Goal: Task Accomplishment & Management: Use online tool/utility

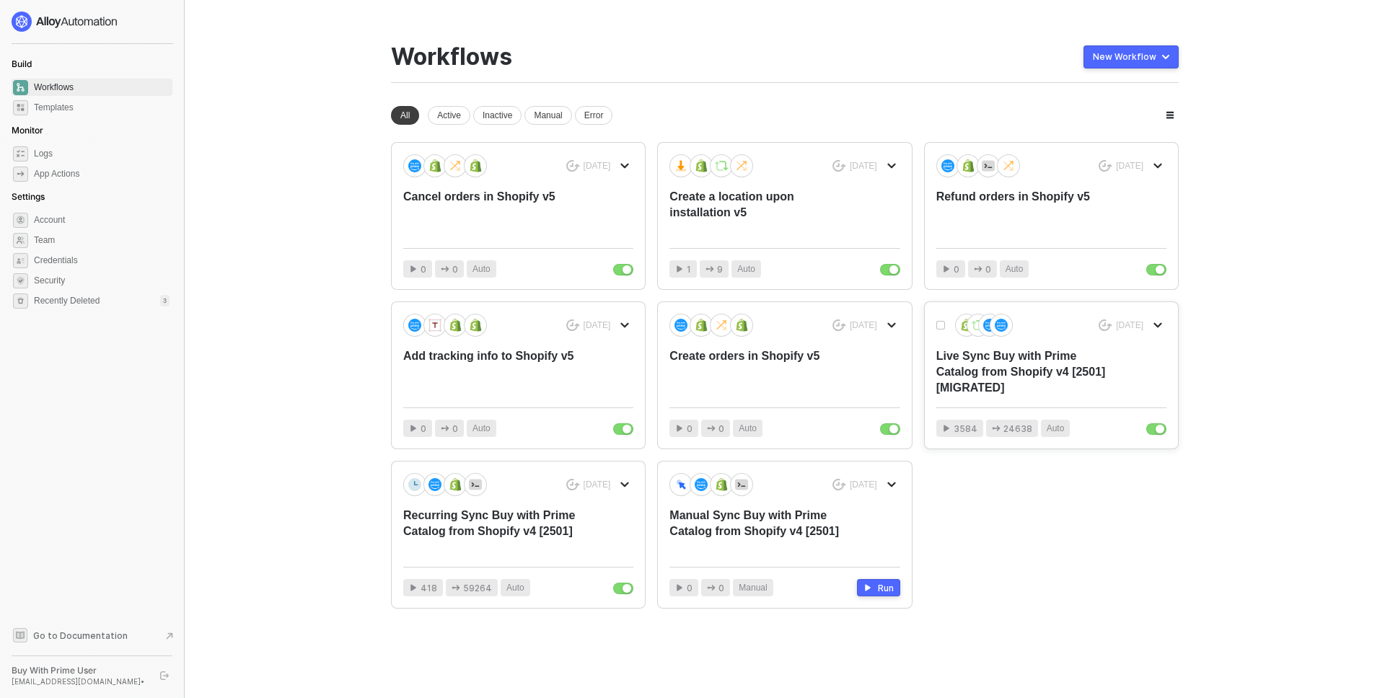
click at [1016, 361] on div "Live Sync Buy with Prime Catalog from Shopify v4 [2501] [MIGRATED]" at bounding box center [1028, 372] width 184 height 48
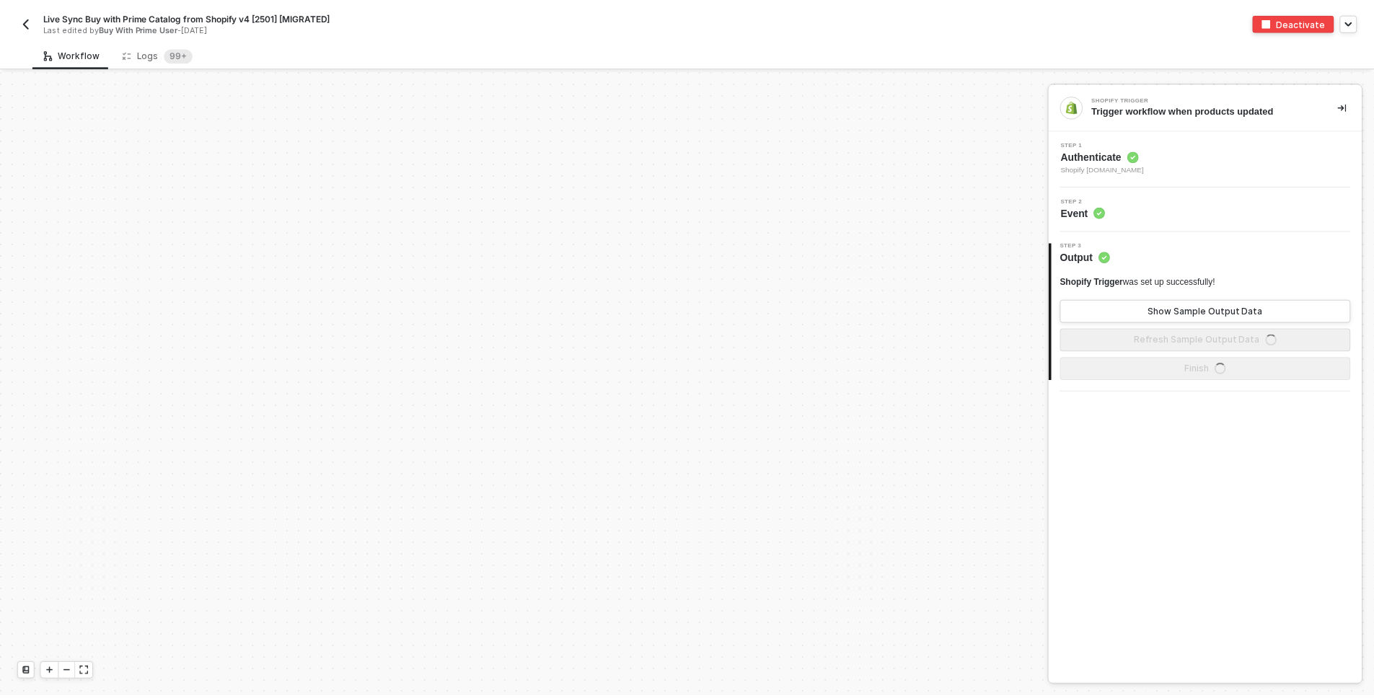
scroll to position [1578, 0]
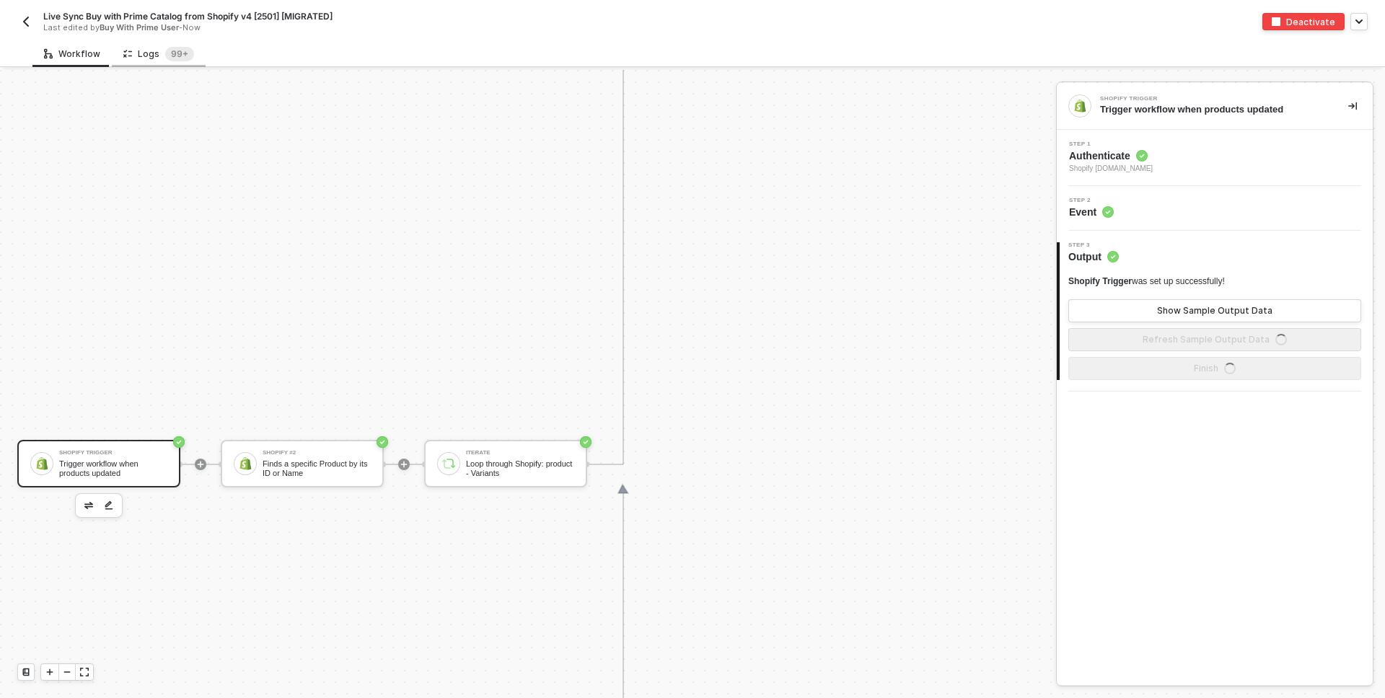
click at [151, 51] on div "Logs 99+" at bounding box center [158, 54] width 71 height 14
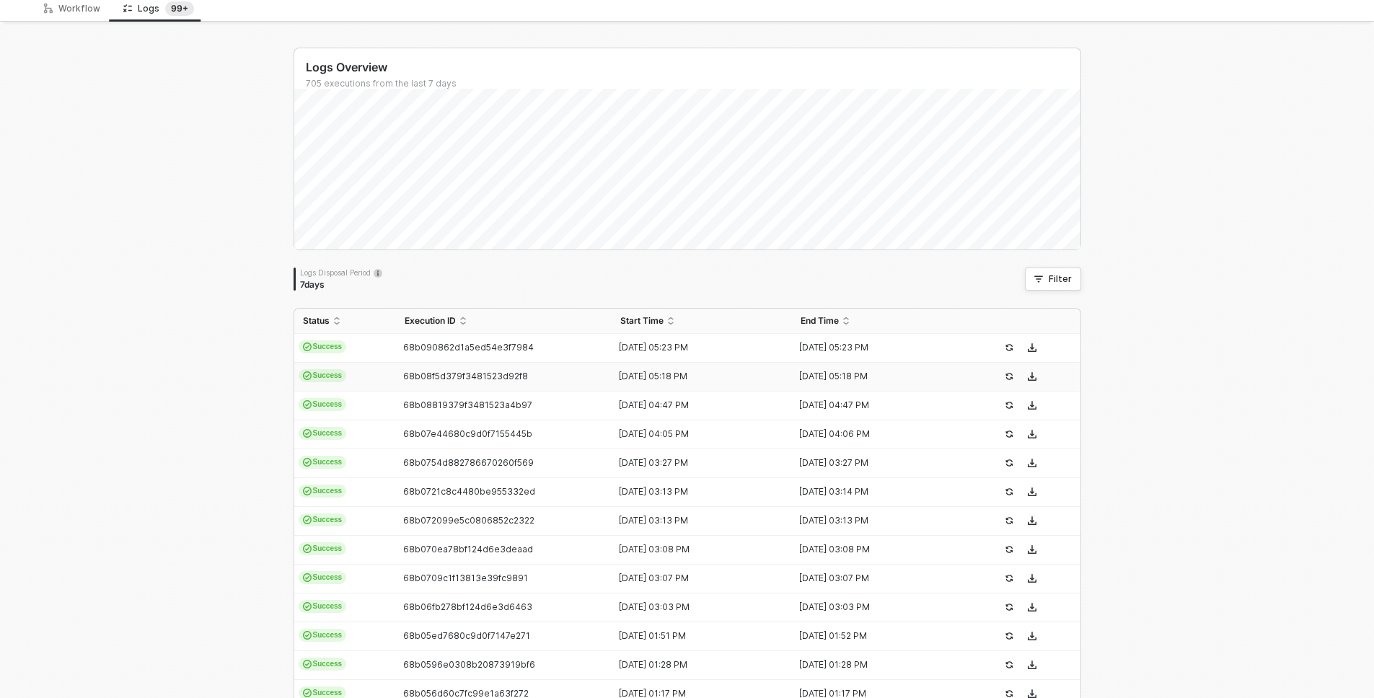
scroll to position [0, 0]
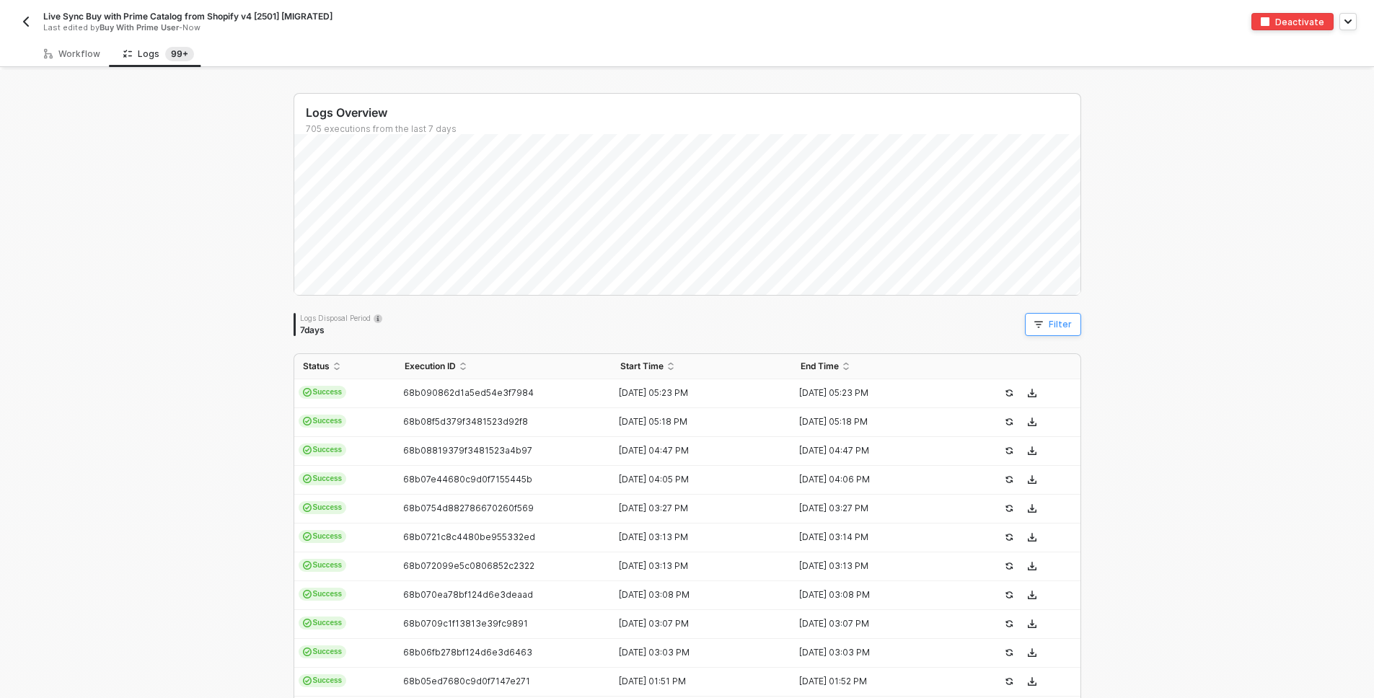
click at [1037, 324] on icon "button" at bounding box center [1039, 325] width 9 height 6
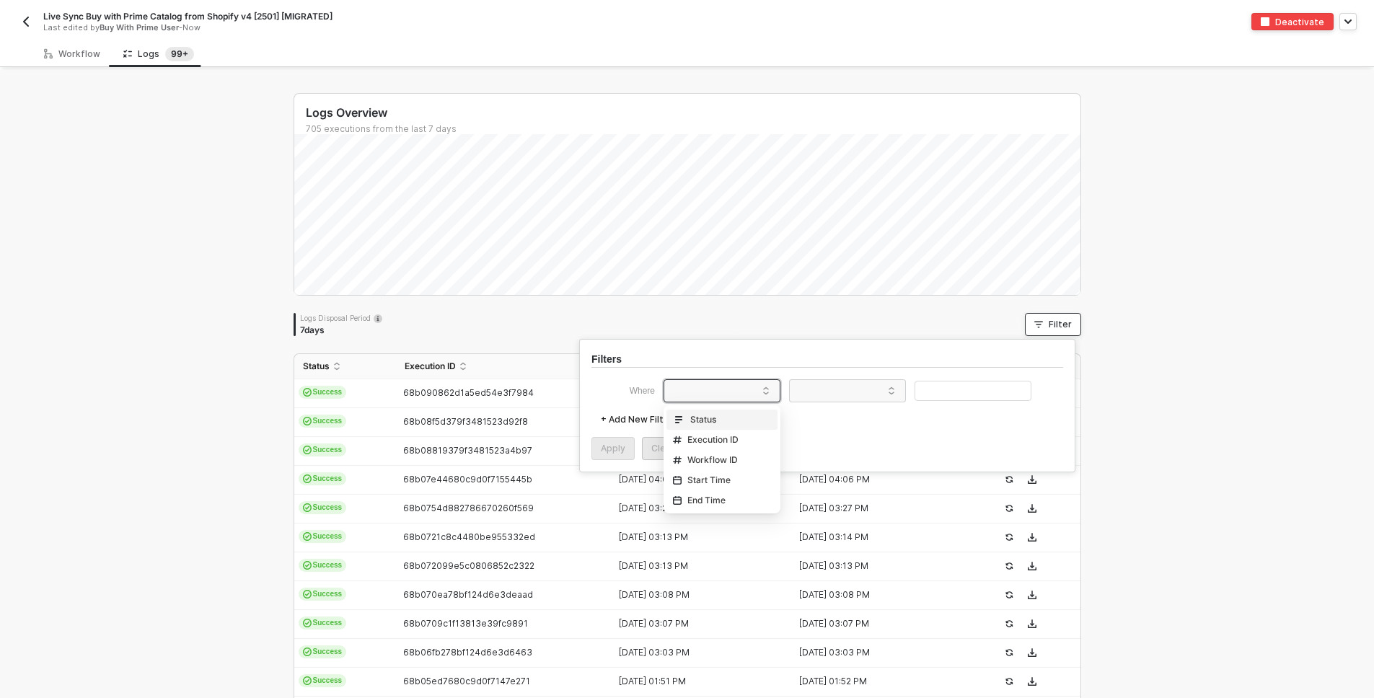
click at [691, 397] on span at bounding box center [725, 391] width 110 height 22
click at [721, 424] on div "Status" at bounding box center [722, 419] width 104 height 23
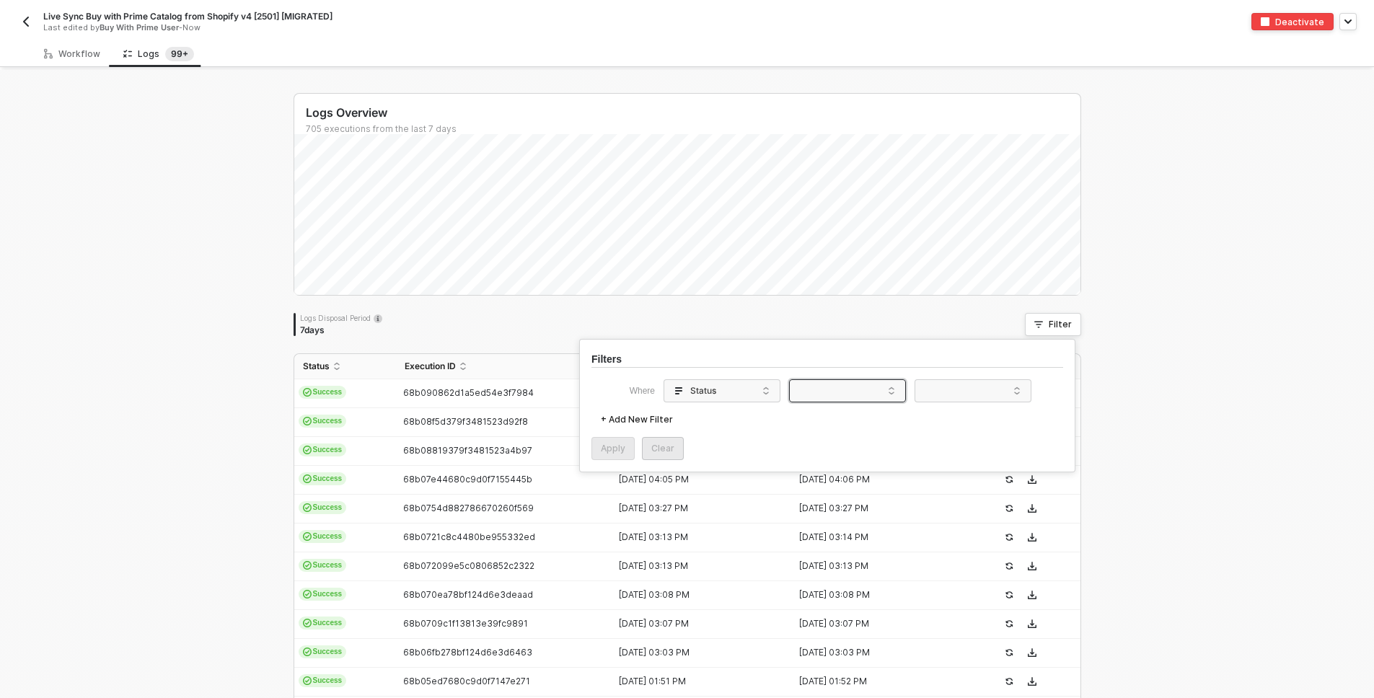
click at [835, 396] on span at bounding box center [851, 391] width 110 height 22
click at [843, 418] on div "Equals" at bounding box center [848, 418] width 104 height 23
click at [945, 385] on span at bounding box center [976, 391] width 110 height 22
click at [942, 436] on div "Failure" at bounding box center [973, 438] width 104 height 23
click at [599, 444] on button "Apply" at bounding box center [613, 448] width 43 height 23
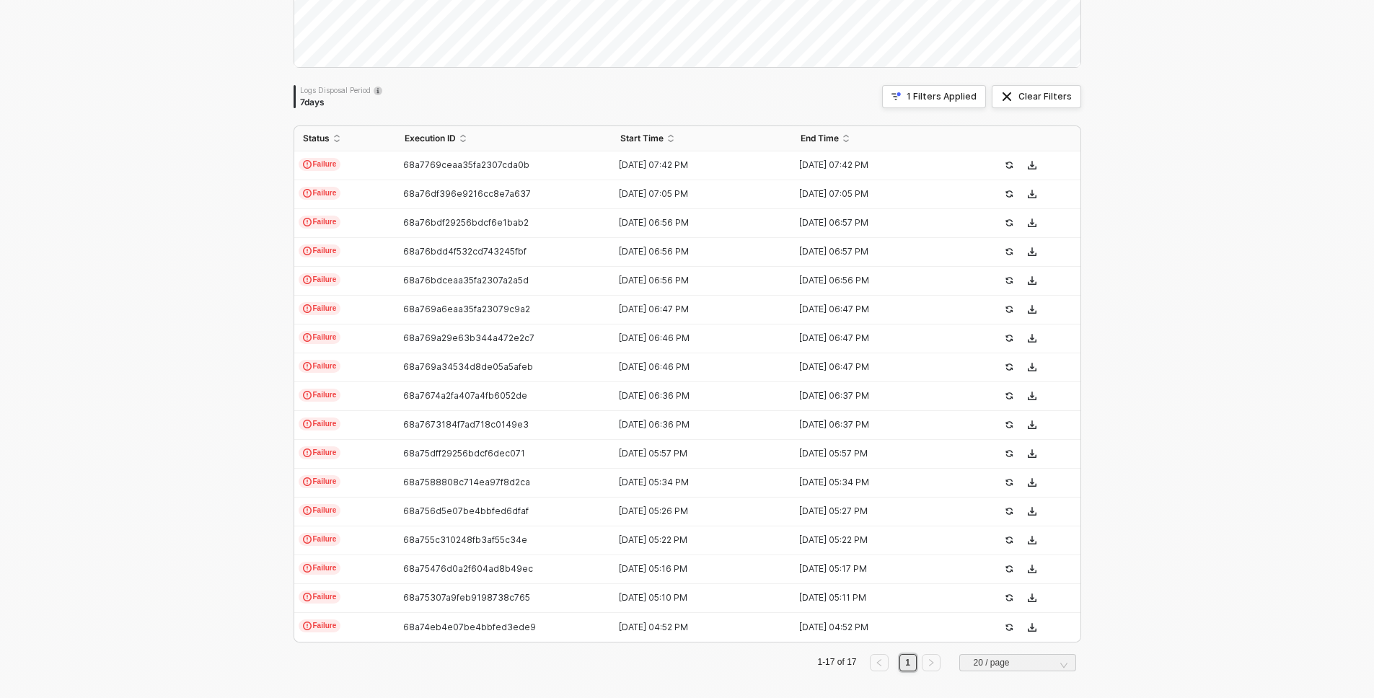
scroll to position [236, 0]
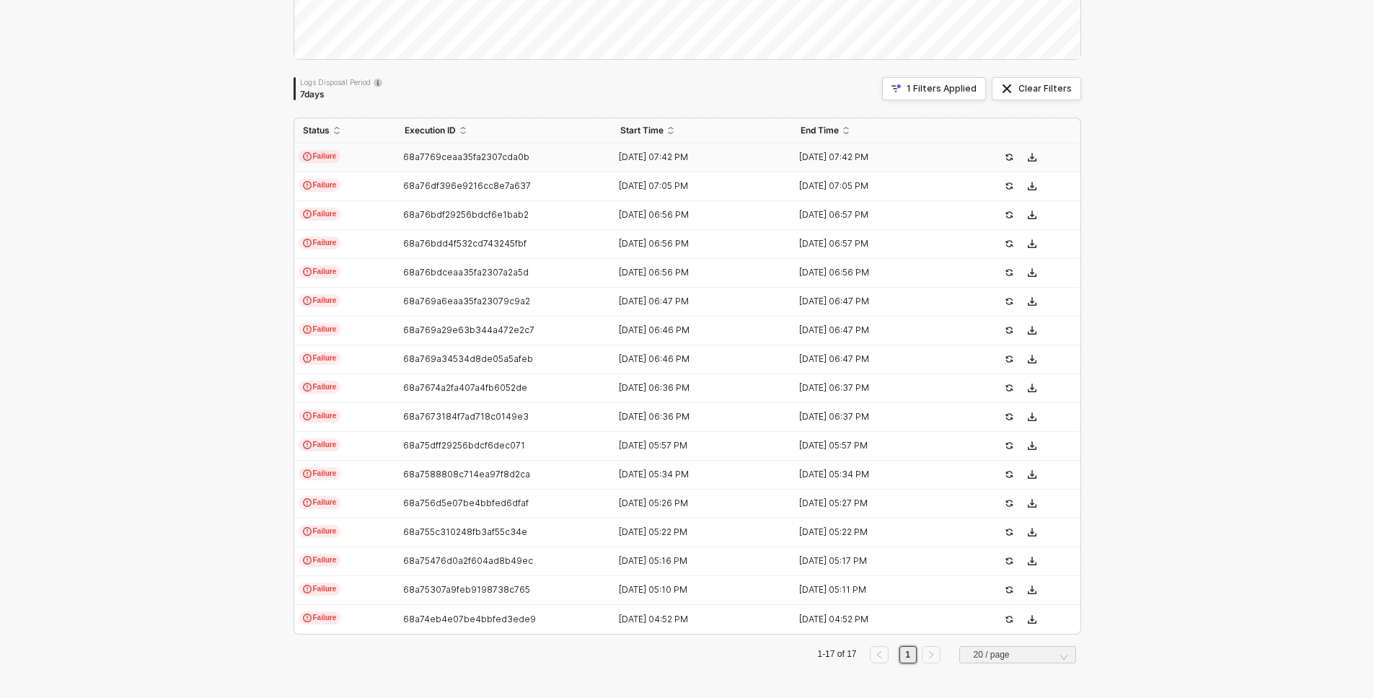
click at [430, 154] on span "68a7769ceaa35fa2307cda0b" at bounding box center [466, 156] width 126 height 11
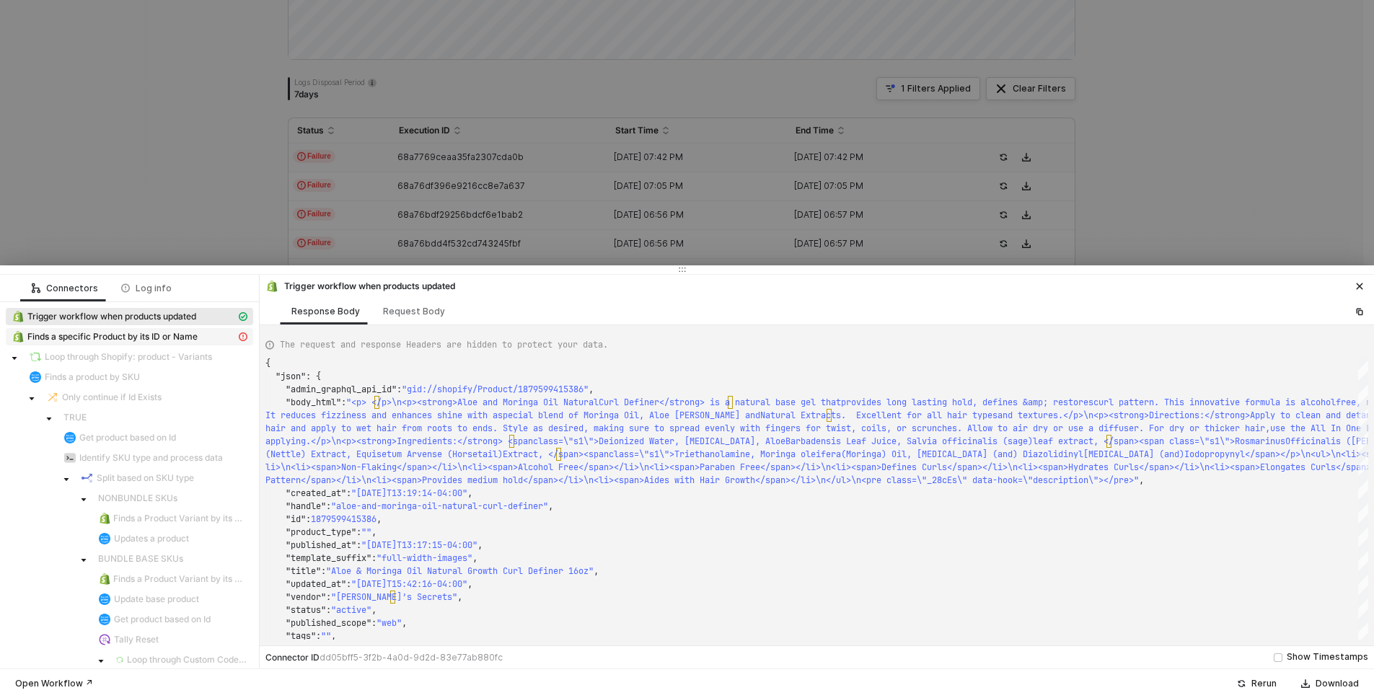
click at [149, 339] on span "Finds a specific Product by its ID or Name" at bounding box center [112, 337] width 170 height 12
type textarea "{ "message": "Cannot create property 'status' on string '{\"message\":\"\",\"na…"
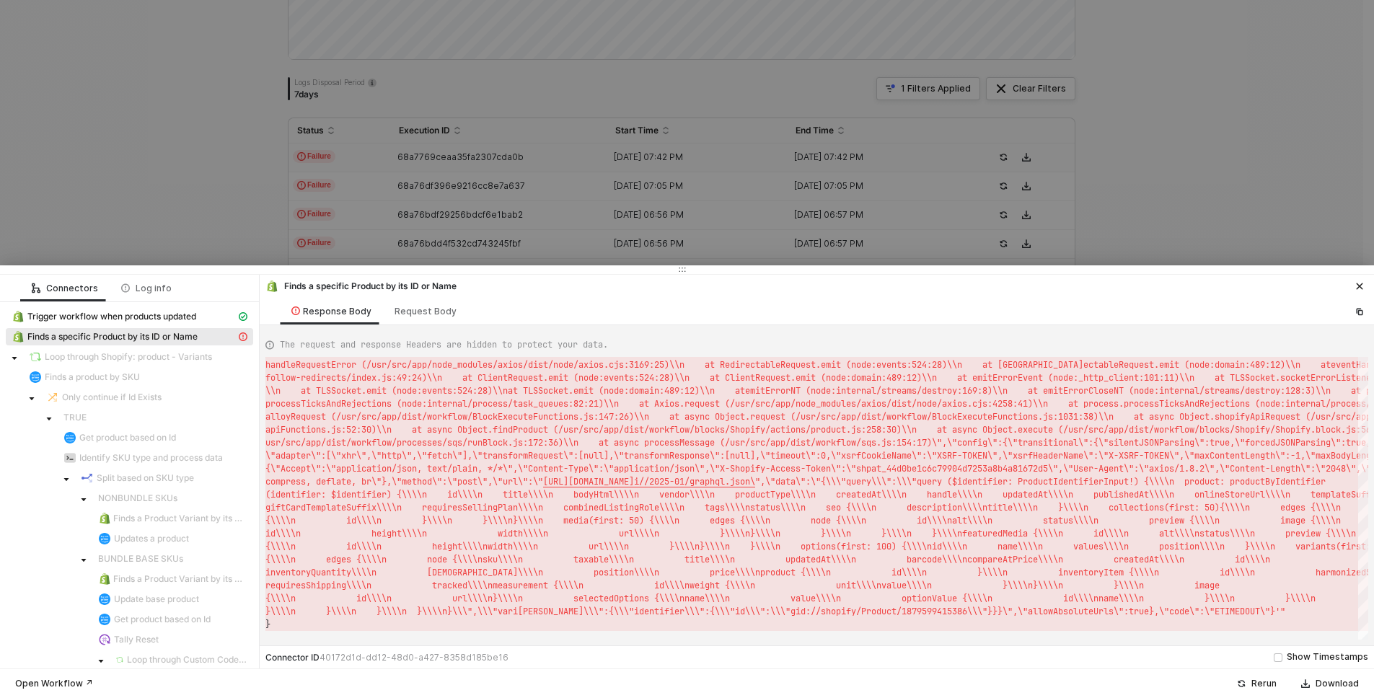
click at [197, 213] on div at bounding box center [687, 349] width 1374 height 698
